Goal: Use online tool/utility: Utilize a website feature to perform a specific function

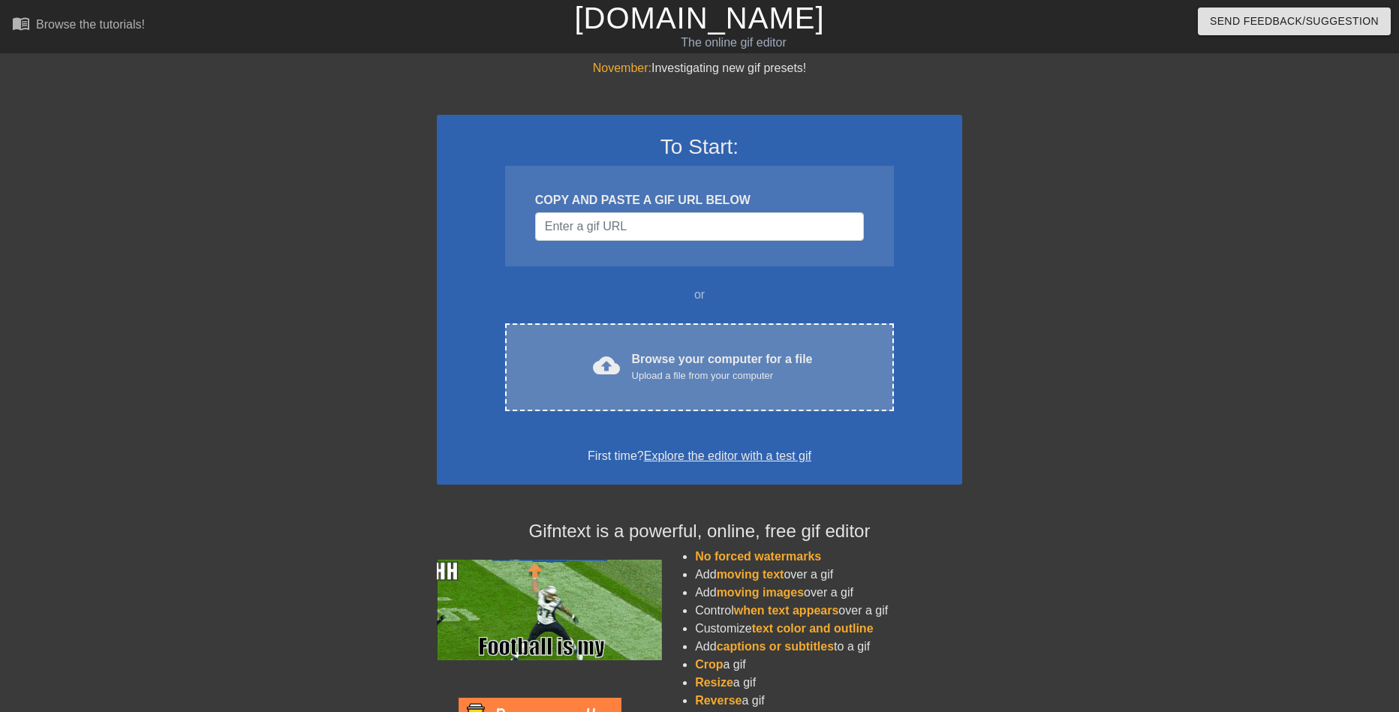
click at [693, 366] on div "Browse your computer for a file Upload a file from your computer" at bounding box center [722, 366] width 181 height 33
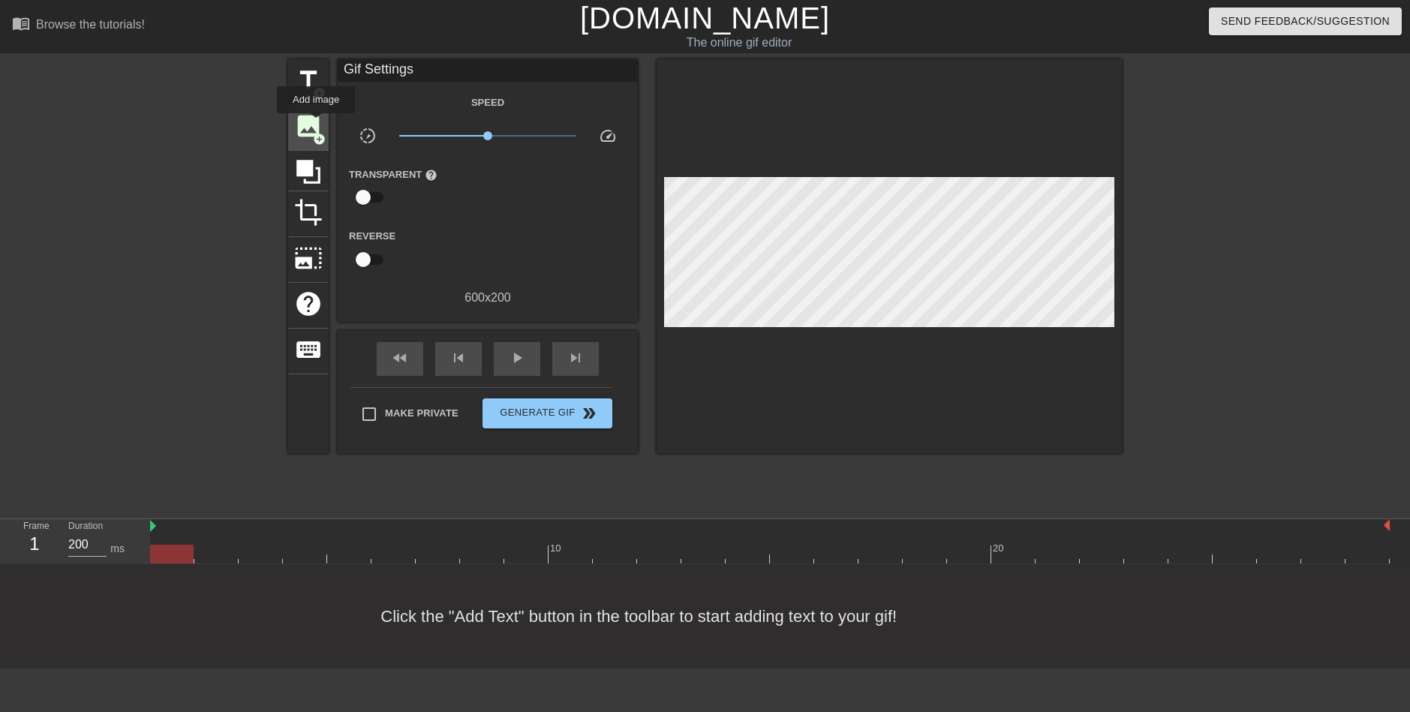
click at [316, 124] on span "image" at bounding box center [308, 126] width 29 height 29
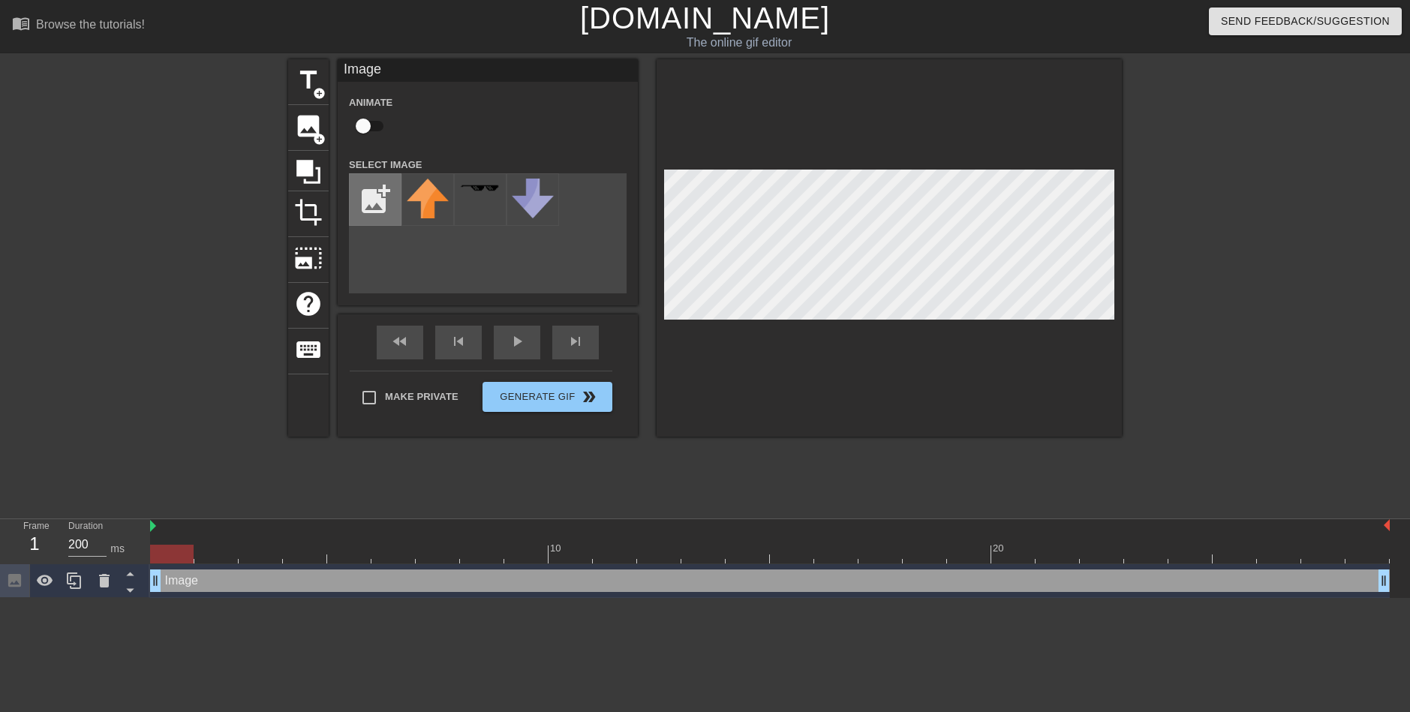
click at [368, 199] on input "file" at bounding box center [375, 199] width 51 height 51
type input "C:\fakepath\7y9xv1_large.png"
click at [797, 440] on div "title add_circle image add_circle crop photo_size_select_large help keyboard Im…" at bounding box center [705, 284] width 834 height 450
click at [425, 188] on img at bounding box center [428, 196] width 42 height 34
drag, startPoint x: 424, startPoint y: 195, endPoint x: 416, endPoint y: 191, distance: 8.4
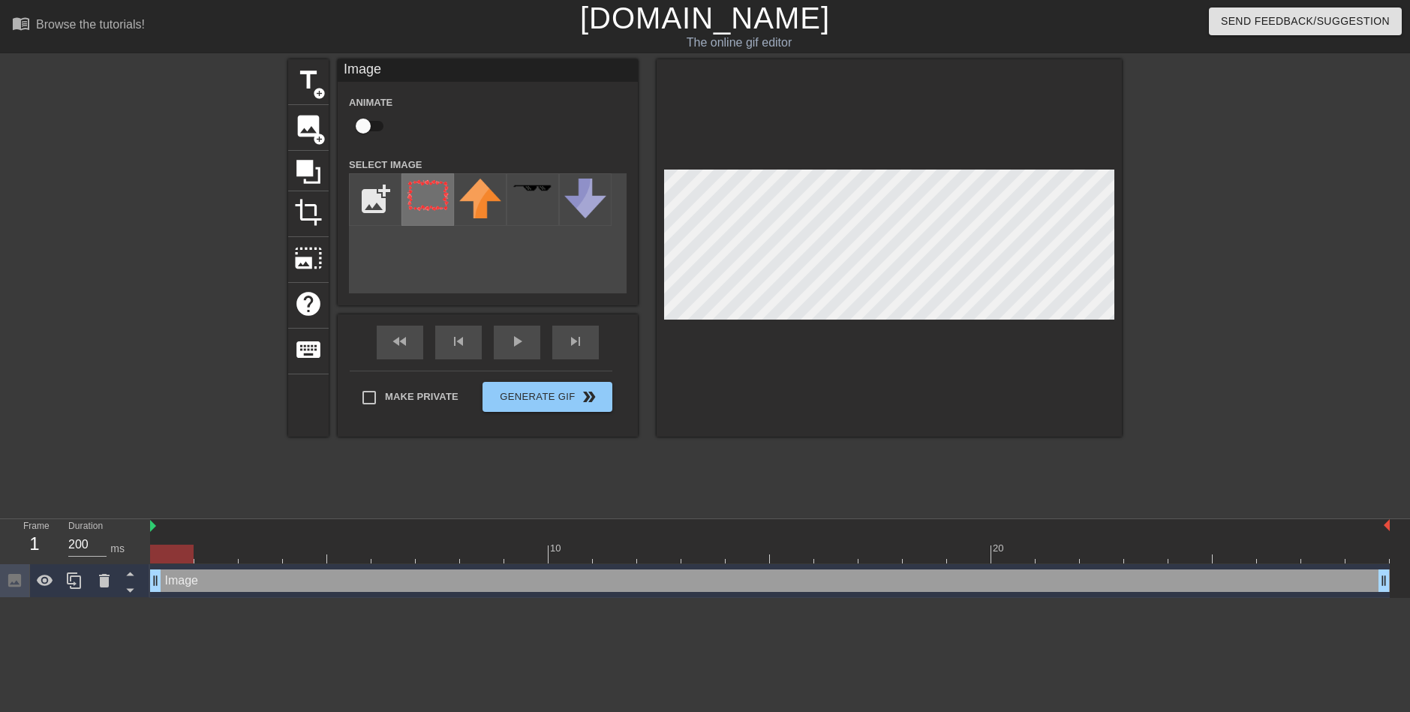
click at [416, 191] on img at bounding box center [428, 196] width 42 height 34
click at [428, 200] on img at bounding box center [428, 196] width 42 height 34
click at [422, 203] on img at bounding box center [428, 196] width 42 height 34
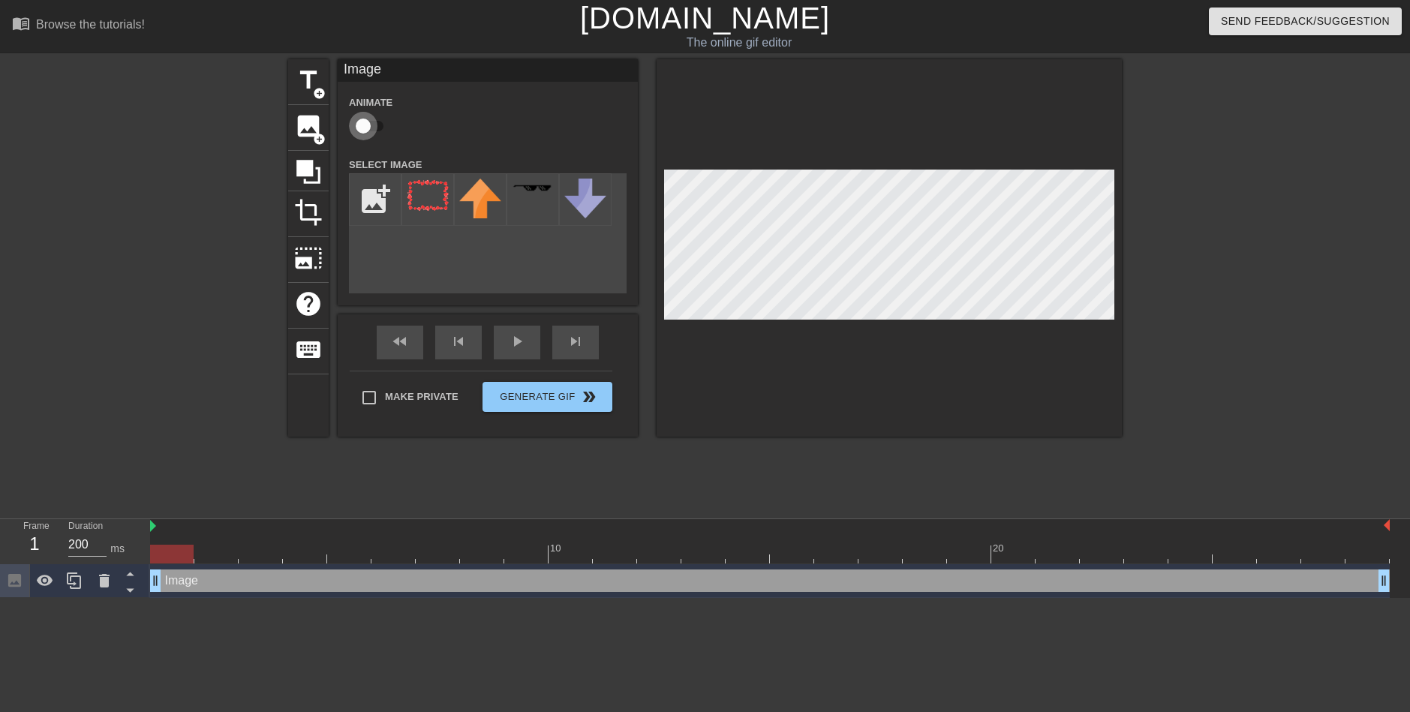
click at [367, 129] on input "checkbox" at bounding box center [363, 126] width 86 height 29
click at [368, 125] on input "checkbox" at bounding box center [378, 126] width 86 height 29
checkbox input "false"
click at [315, 261] on span "photo_size_select_large" at bounding box center [308, 258] width 29 height 29
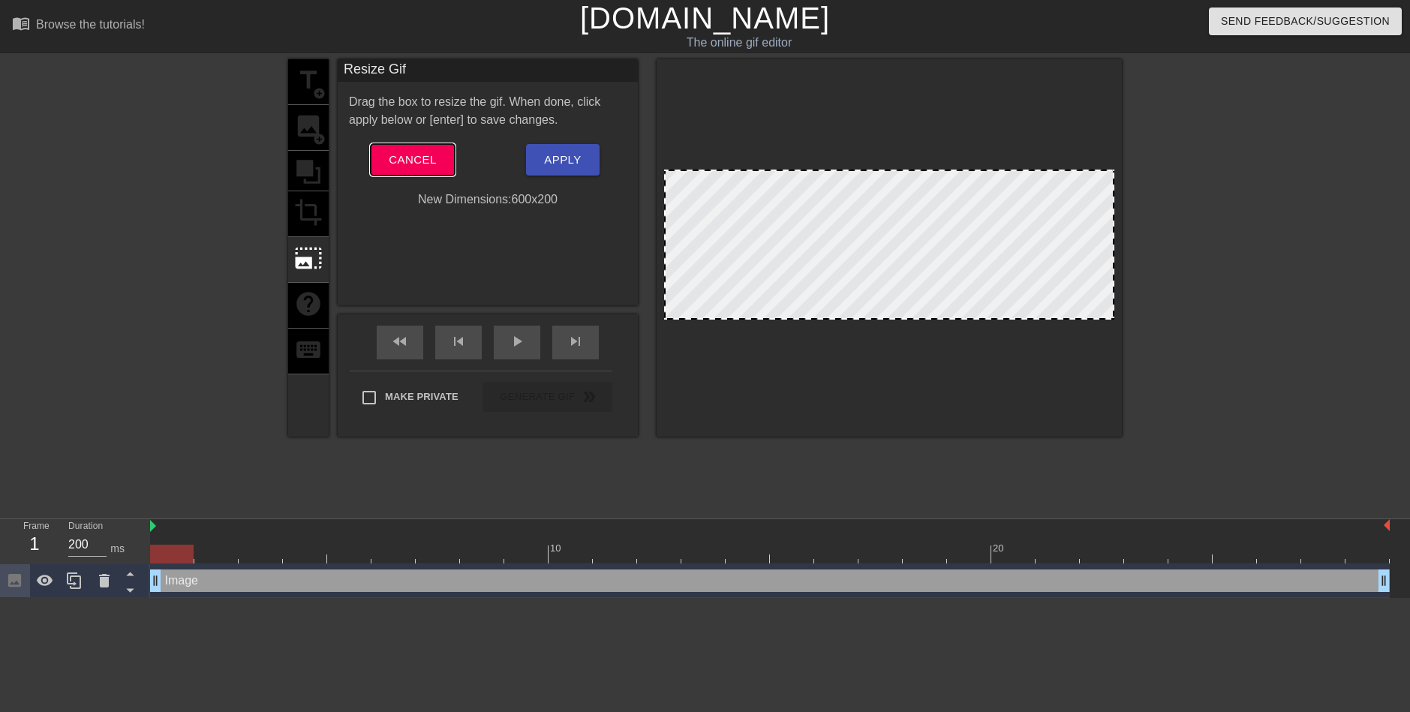
click at [389, 160] on span "Cancel" at bounding box center [412, 160] width 47 height 20
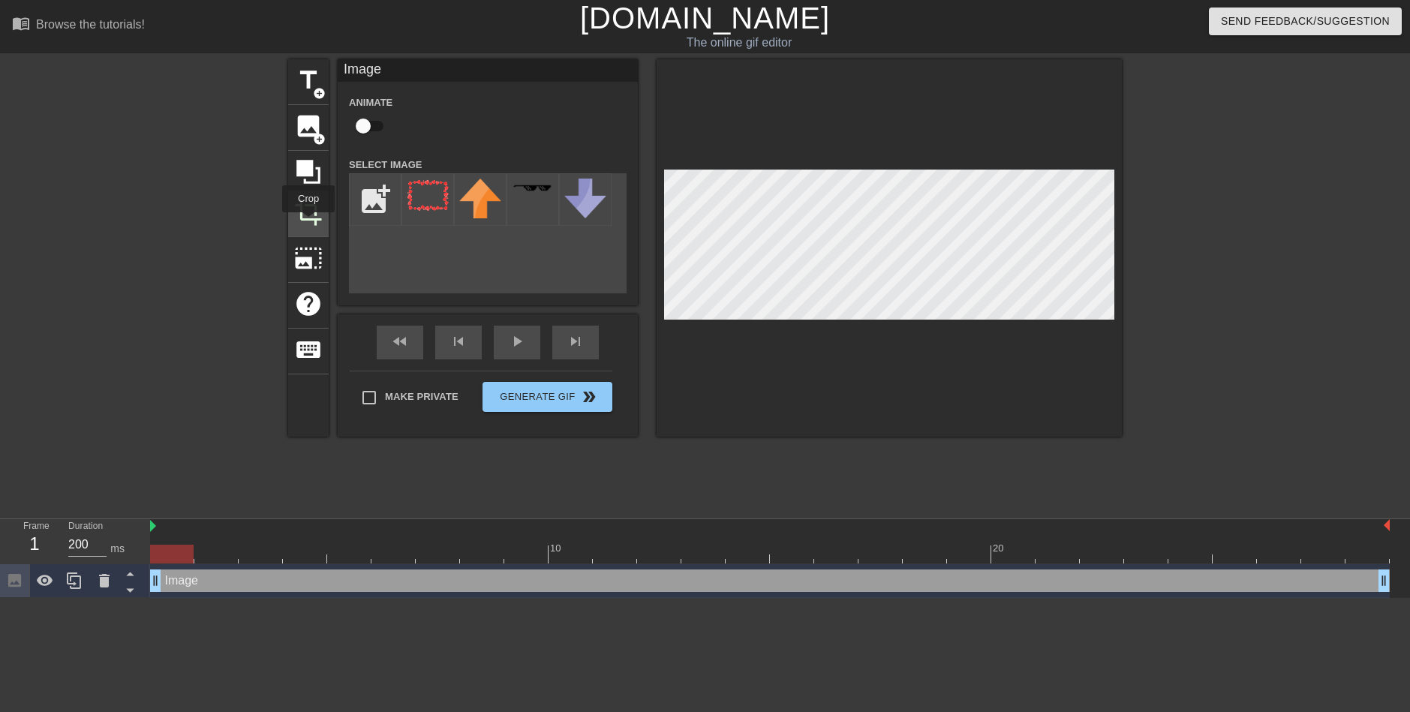
click at [308, 223] on span "crop" at bounding box center [308, 212] width 29 height 29
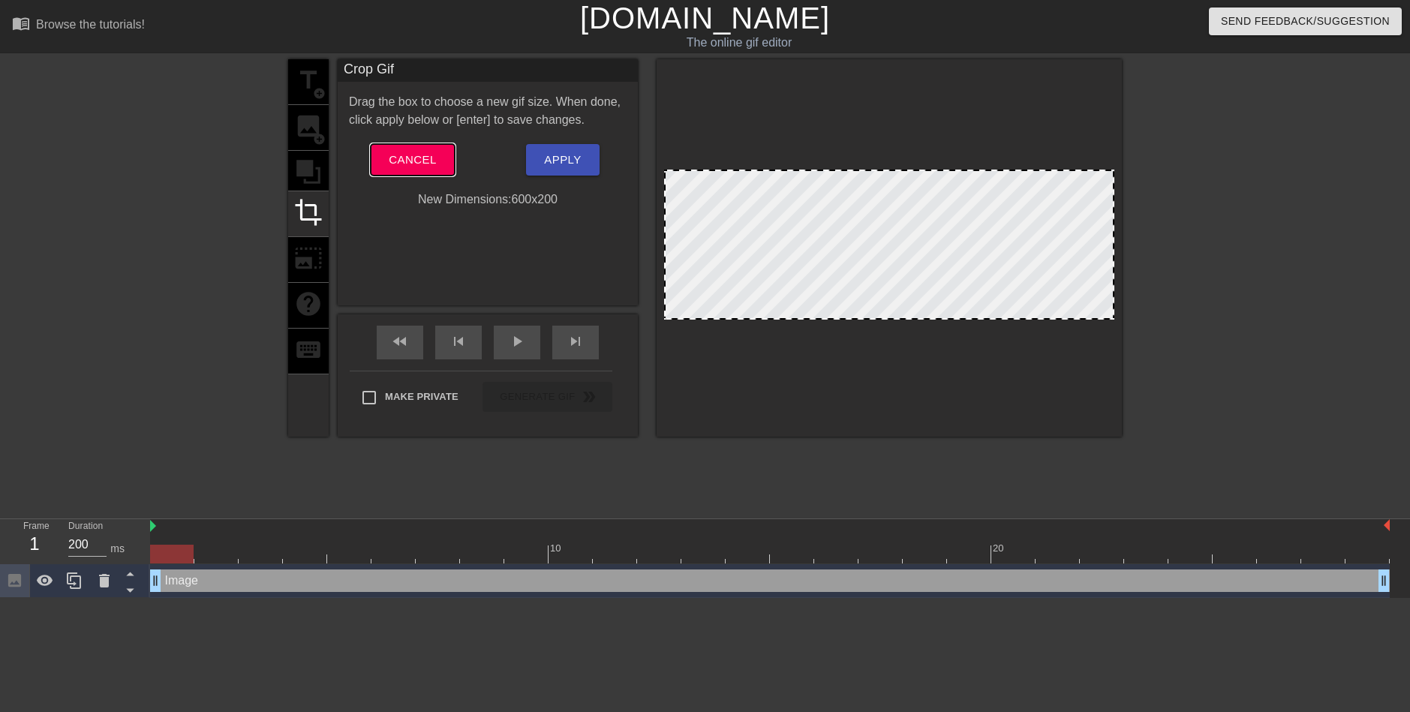
click at [409, 164] on span "Cancel" at bounding box center [412, 160] width 47 height 20
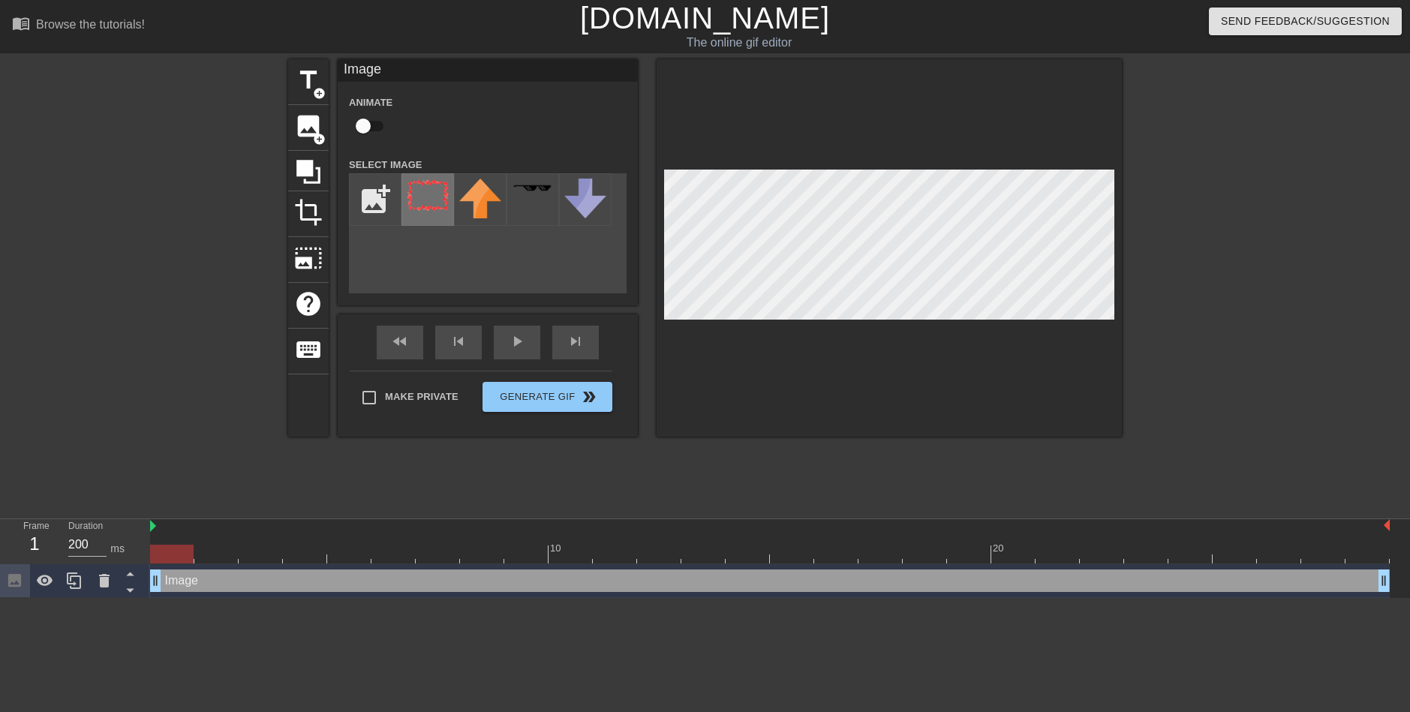
click at [440, 205] on img at bounding box center [428, 196] width 42 height 34
click at [392, 391] on div "Make Private Generate Gif double_arrow" at bounding box center [481, 400] width 263 height 59
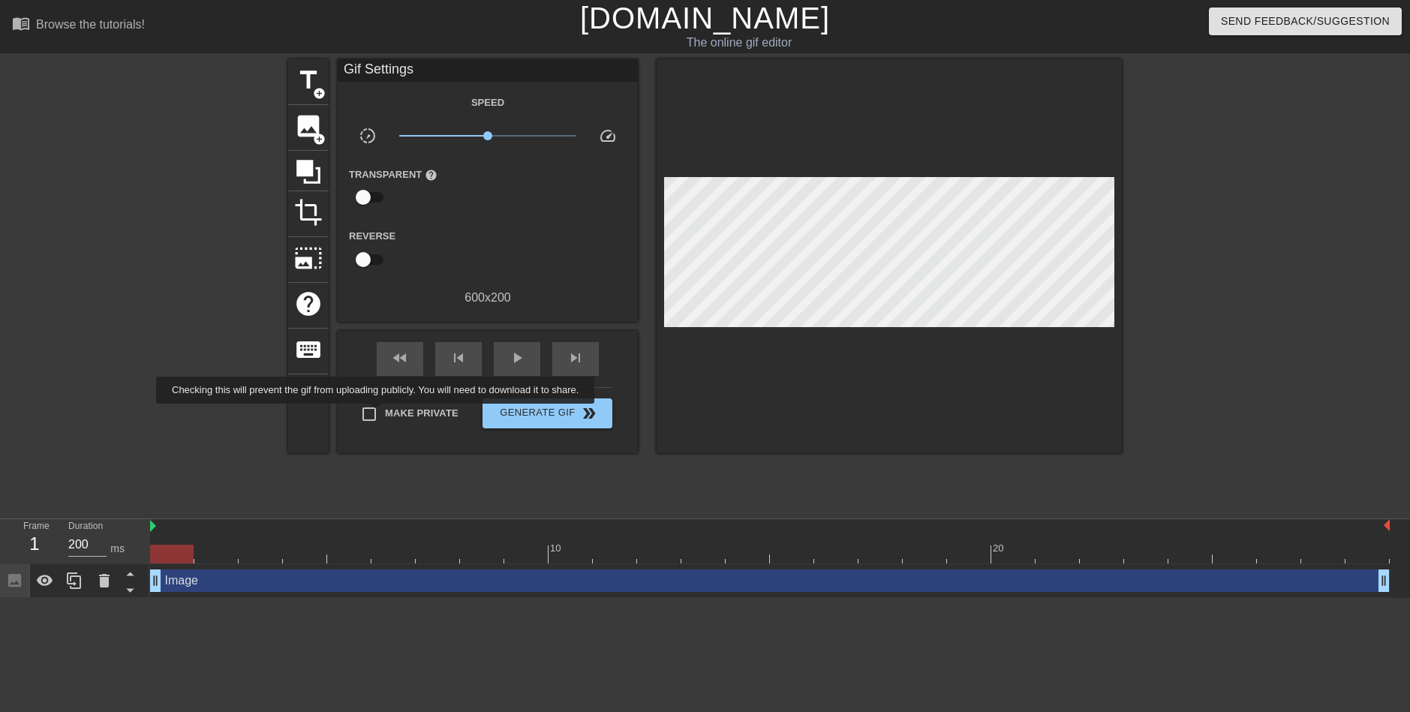
click at [378, 414] on input "Make Private" at bounding box center [369, 414] width 32 height 32
checkbox input "true"
click at [174, 557] on div at bounding box center [172, 554] width 44 height 19
click at [178, 588] on div "Image drag_handle drag_handle" at bounding box center [770, 581] width 1240 height 23
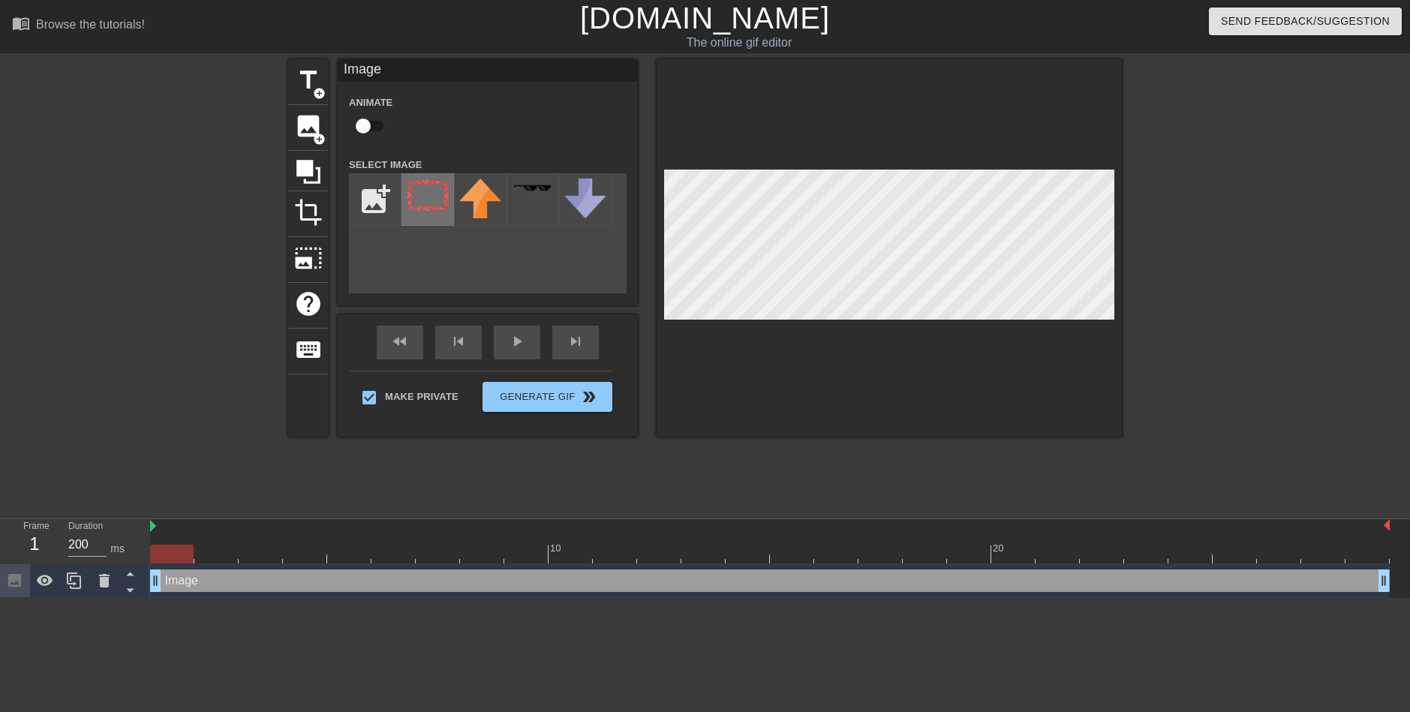
click at [427, 197] on img at bounding box center [428, 196] width 42 height 34
